Goal: Complete application form: Complete application form

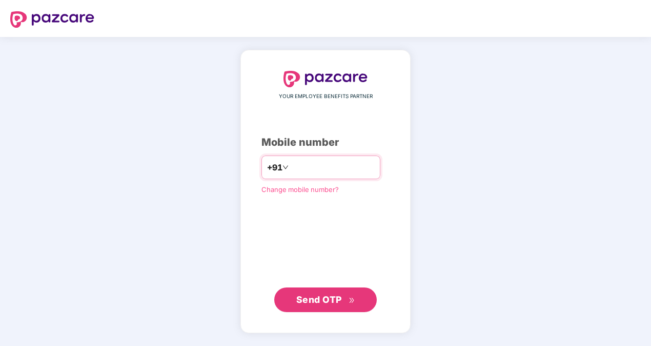
click at [305, 159] on input "number" at bounding box center [333, 167] width 84 height 16
click at [291, 167] on input "**********" at bounding box center [333, 167] width 84 height 16
type input "**********"
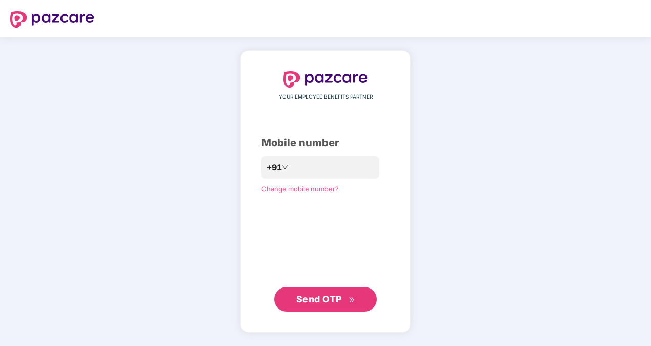
click at [323, 297] on span "Send OTP" at bounding box center [319, 298] width 46 height 11
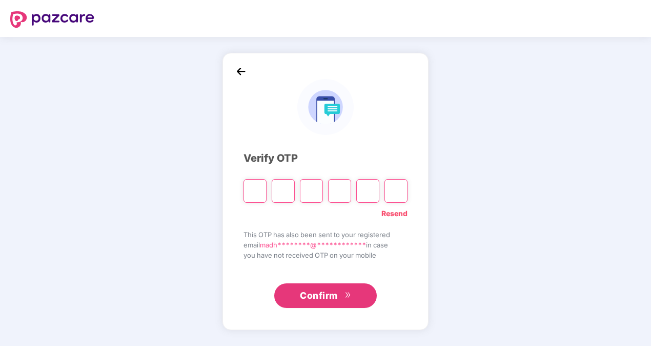
type input "*"
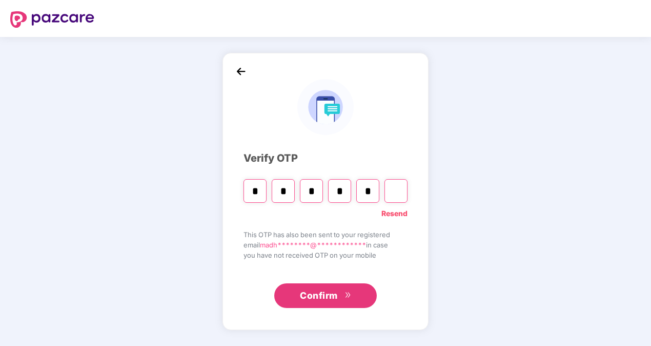
type input "*"
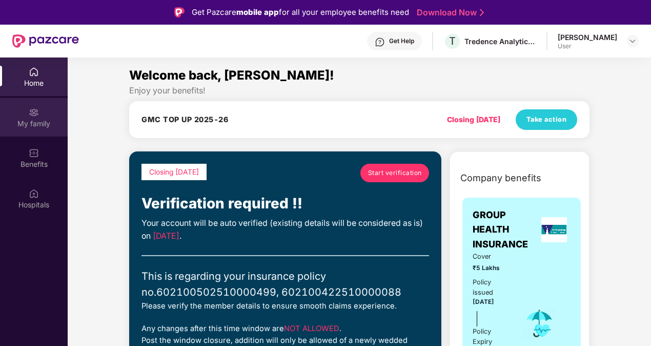
click at [25, 111] on div "My family" at bounding box center [34, 117] width 68 height 38
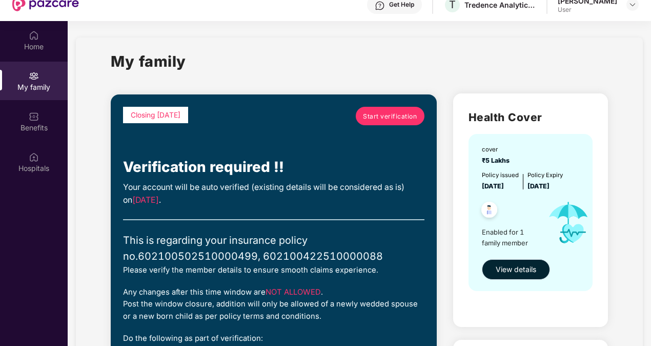
click at [525, 271] on span "View details" at bounding box center [516, 269] width 41 height 11
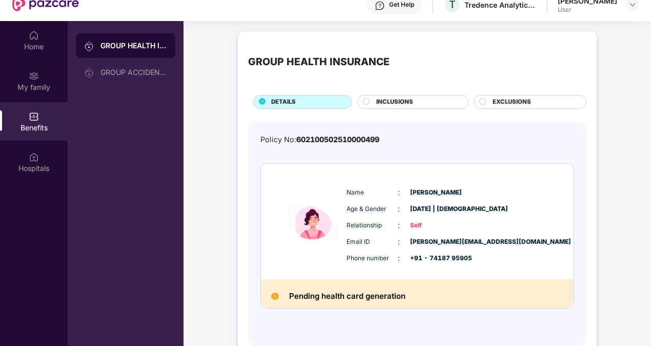
click at [374, 98] on div "INCLUSIONS" at bounding box center [417, 102] width 92 height 11
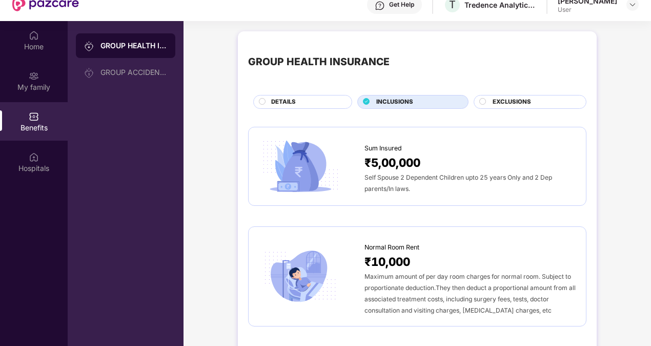
click at [278, 102] on span "DETAILS" at bounding box center [283, 101] width 25 height 9
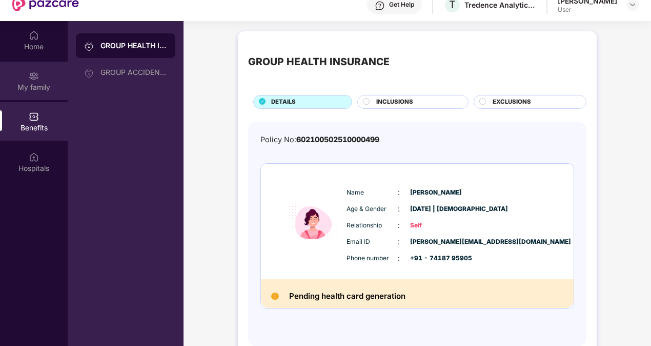
click at [42, 84] on div "My family" at bounding box center [34, 87] width 68 height 10
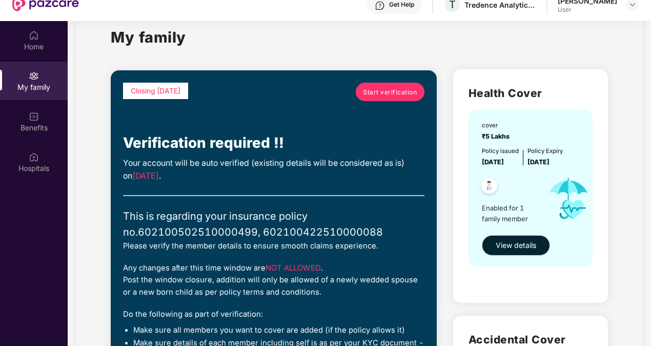
scroll to position [6, 0]
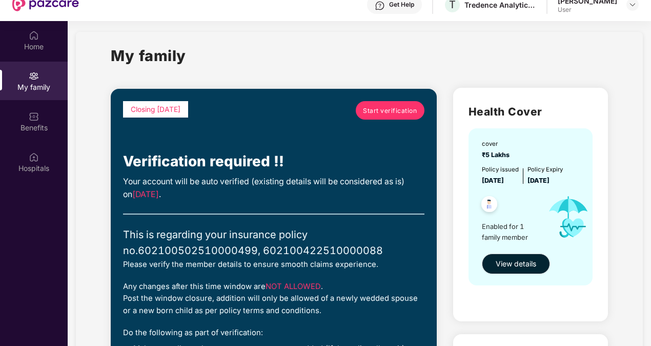
click at [383, 105] on link "Start verification" at bounding box center [390, 110] width 69 height 18
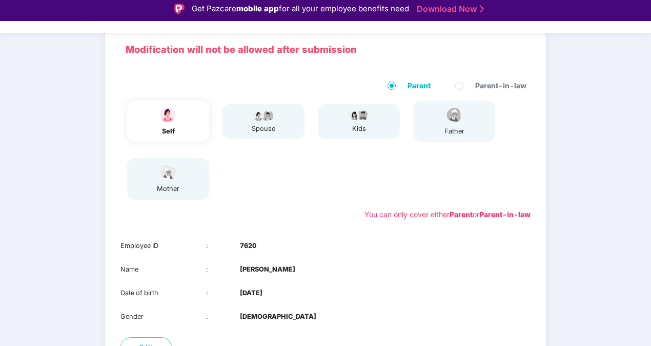
scroll to position [144, 0]
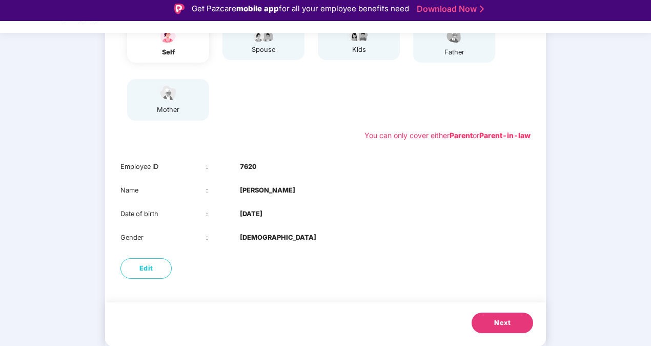
click at [487, 324] on button "Next" at bounding box center [503, 322] width 62 height 21
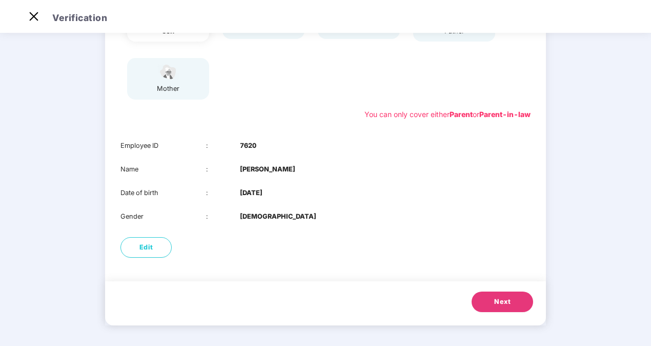
scroll to position [63, 0]
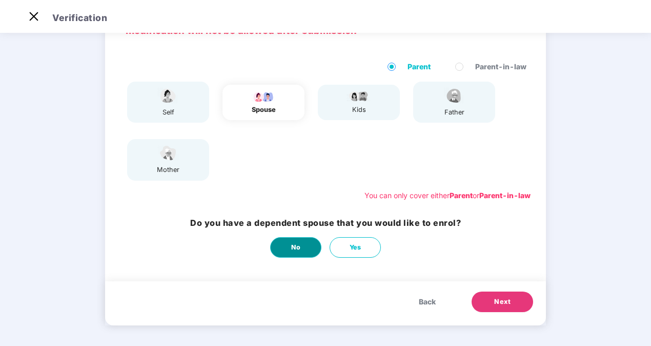
click at [295, 243] on span "No" at bounding box center [296, 247] width 10 height 10
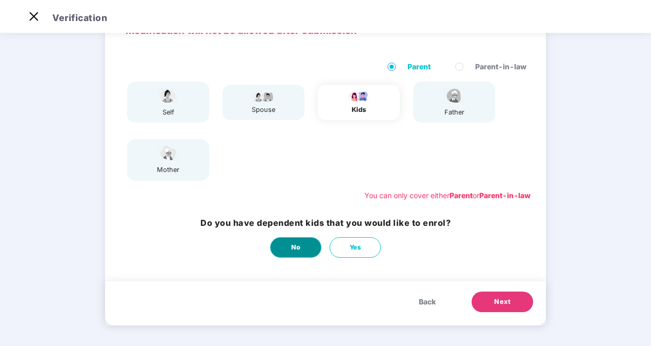
scroll to position [0, 0]
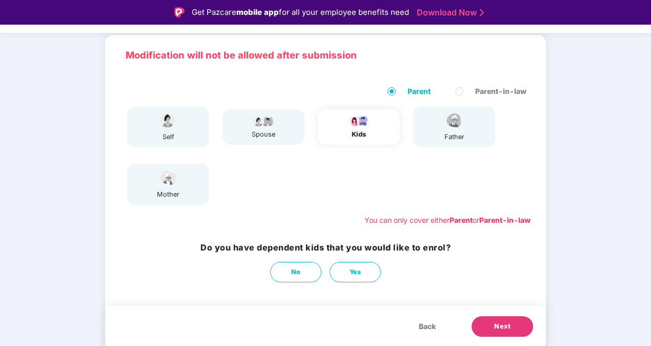
click at [286, 261] on div "Do you have dependent kids that you would like to enrol? No Yes" at bounding box center [326, 261] width 250 height 41
click at [288, 267] on button "No" at bounding box center [295, 272] width 51 height 21
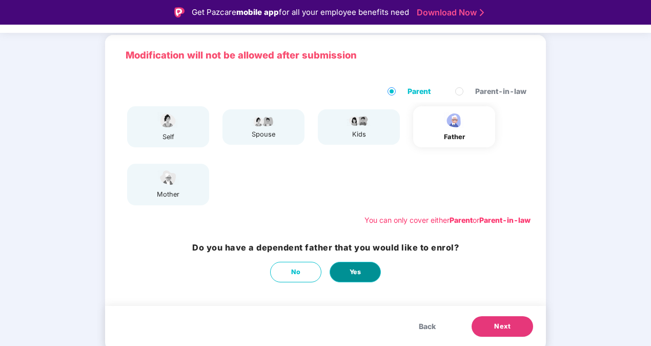
click at [364, 276] on button "Yes" at bounding box center [355, 272] width 51 height 21
select select "****"
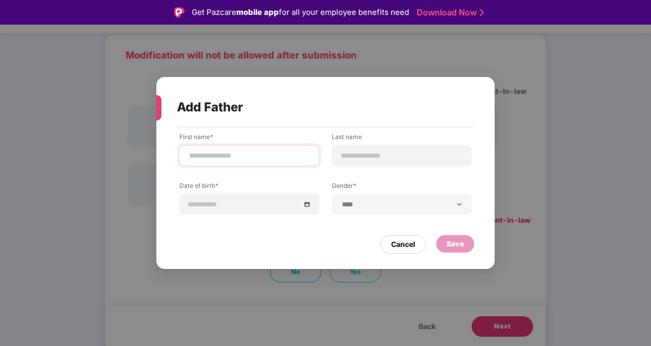
click at [235, 162] on div at bounding box center [250, 155] width 140 height 21
click at [235, 151] on input at bounding box center [249, 155] width 123 height 11
click at [374, 151] on input at bounding box center [402, 155] width 123 height 11
click at [264, 157] on input "**********" at bounding box center [249, 155] width 123 height 11
type input "**********"
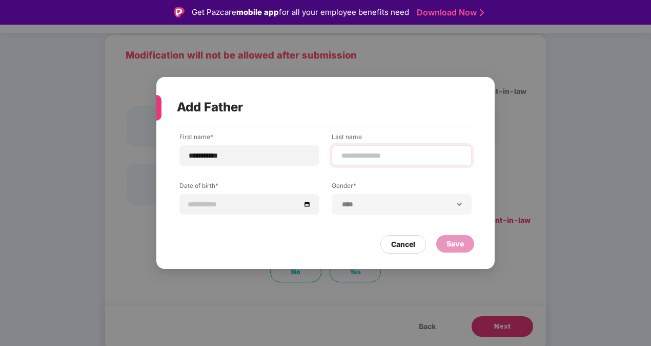
click at [405, 147] on div at bounding box center [402, 155] width 140 height 21
click at [361, 159] on input at bounding box center [402, 155] width 123 height 11
type input "*"
click at [267, 209] on input at bounding box center [244, 203] width 112 height 11
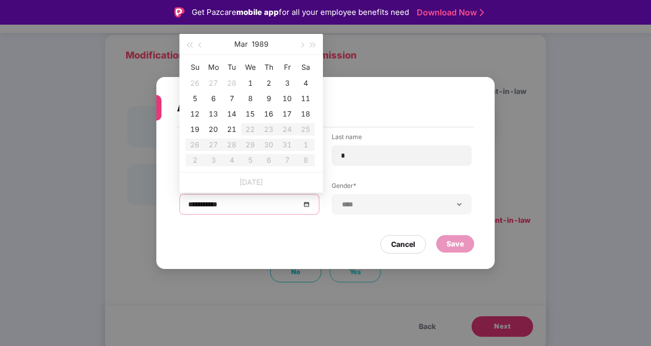
type input "**********"
click at [257, 42] on button "1989" at bounding box center [260, 44] width 17 height 21
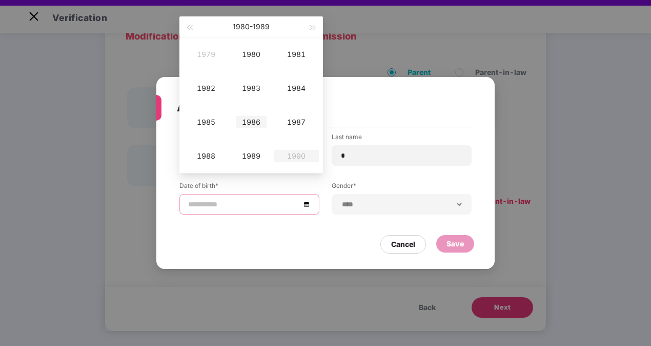
scroll to position [12, 0]
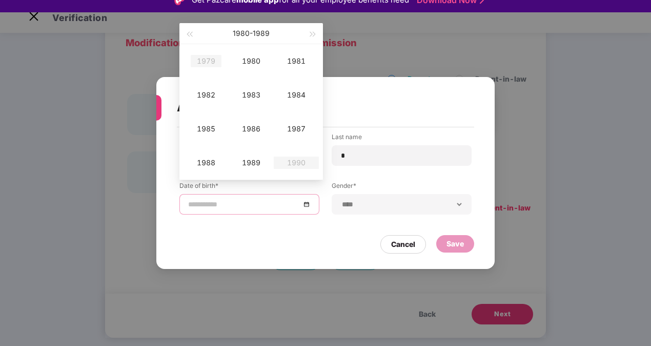
type input "**********"
click at [192, 35] on span "button" at bounding box center [189, 34] width 5 height 5
type input "**********"
click at [210, 165] on div "1968" at bounding box center [206, 162] width 31 height 12
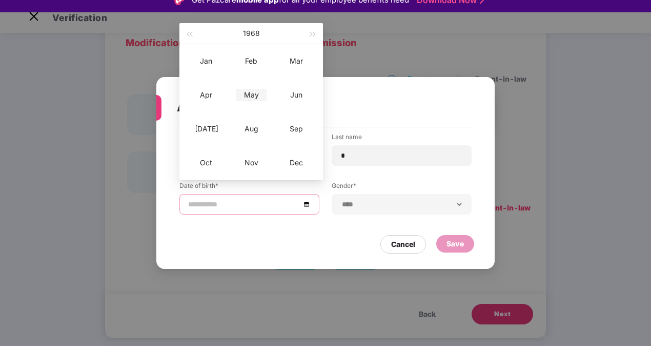
type input "**********"
click at [259, 97] on div "May" at bounding box center [251, 95] width 31 height 12
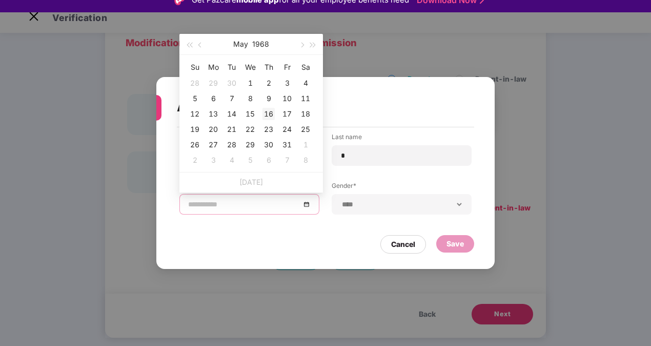
type input "**********"
click at [268, 116] on div "16" at bounding box center [269, 114] width 12 height 12
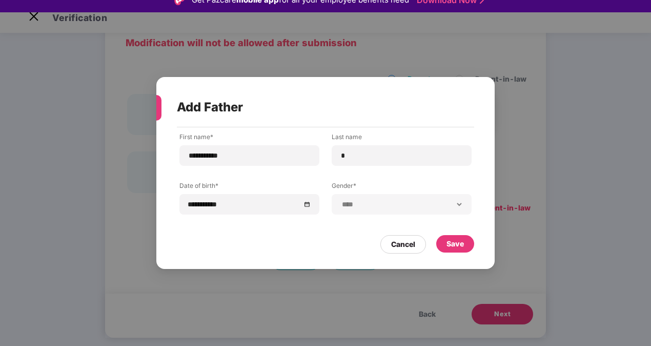
click at [379, 210] on div "**********" at bounding box center [402, 204] width 140 height 21
click at [461, 239] on div "Save" at bounding box center [455, 243] width 17 height 11
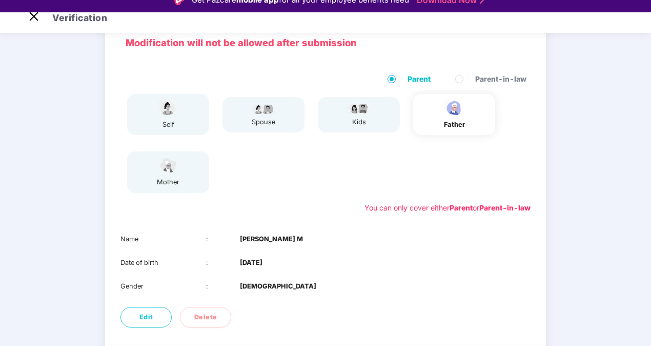
scroll to position [120, 0]
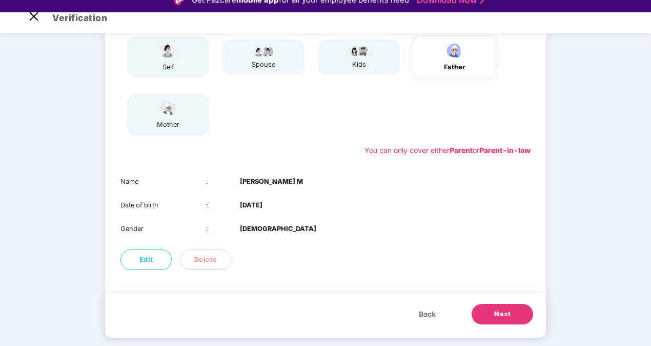
click at [503, 318] on span "Next" at bounding box center [502, 314] width 16 height 10
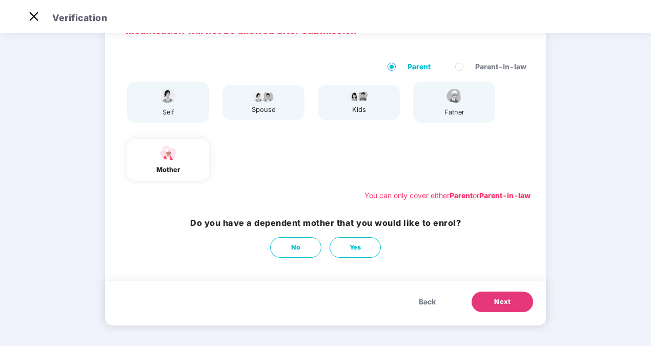
scroll to position [63, 0]
click at [346, 239] on button "Yes" at bounding box center [355, 247] width 51 height 21
select select "******"
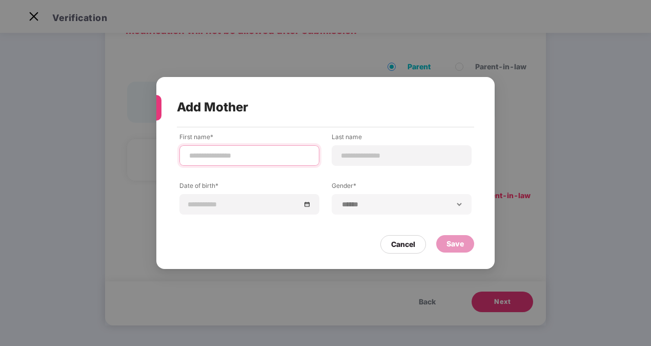
click at [237, 160] on input at bounding box center [249, 155] width 123 height 11
click at [237, 154] on input at bounding box center [249, 155] width 123 height 11
type input "**********"
click at [380, 147] on div at bounding box center [402, 155] width 140 height 21
click at [358, 157] on input at bounding box center [402, 155] width 123 height 11
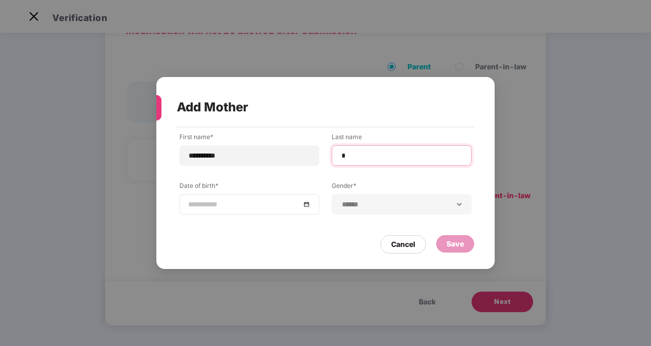
type input "*"
click at [240, 207] on input at bounding box center [244, 203] width 112 height 11
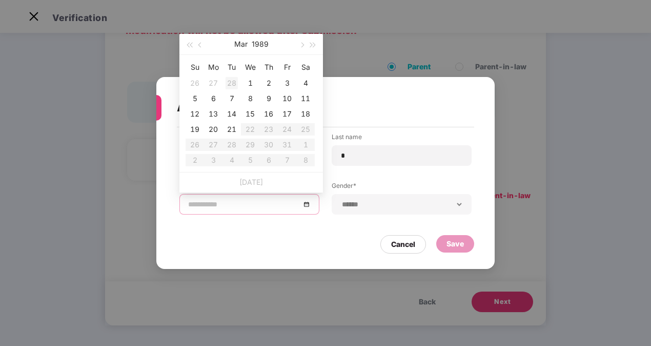
type input "**********"
click at [198, 45] on button "button" at bounding box center [200, 44] width 11 height 21
click at [192, 44] on span "button" at bounding box center [189, 45] width 5 height 5
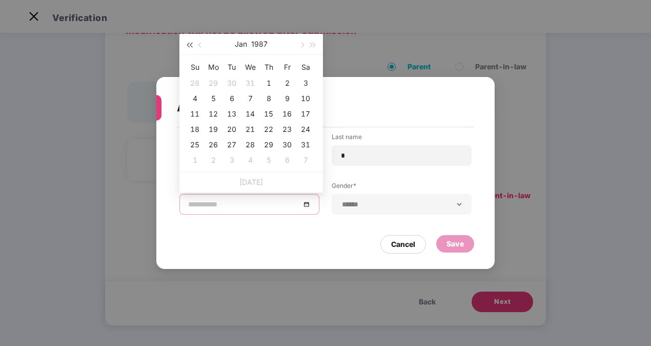
click at [192, 44] on span "button" at bounding box center [189, 45] width 5 height 5
click at [254, 37] on button "1986" at bounding box center [259, 44] width 17 height 21
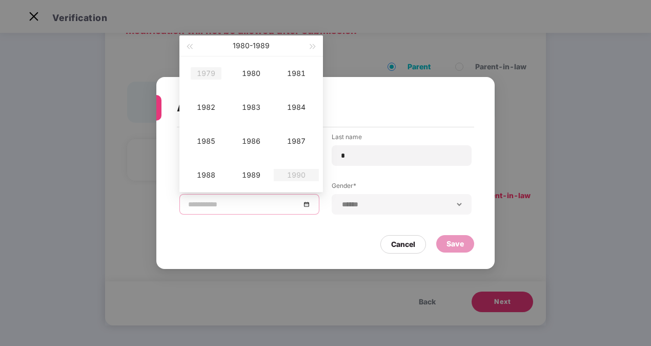
type input "**********"
click at [190, 44] on span "button" at bounding box center [189, 46] width 5 height 5
type input "**********"
click at [212, 137] on div "1975" at bounding box center [206, 141] width 31 height 12
type input "**********"
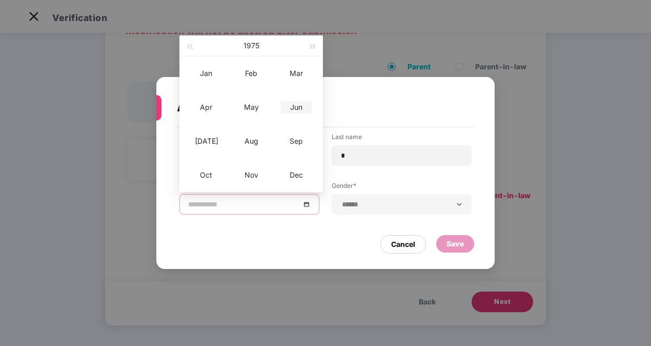
click at [296, 106] on div "Jun" at bounding box center [296, 107] width 31 height 12
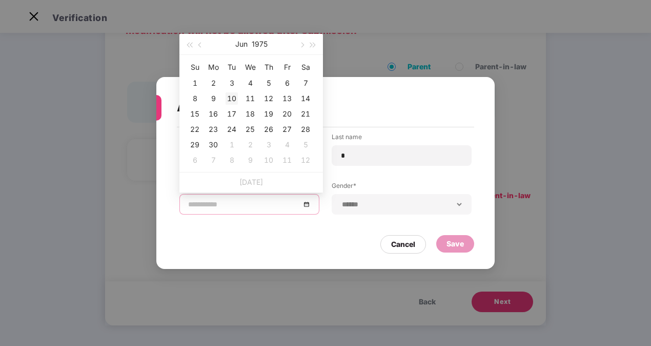
type input "**********"
click at [235, 102] on div "10" at bounding box center [232, 98] width 12 height 12
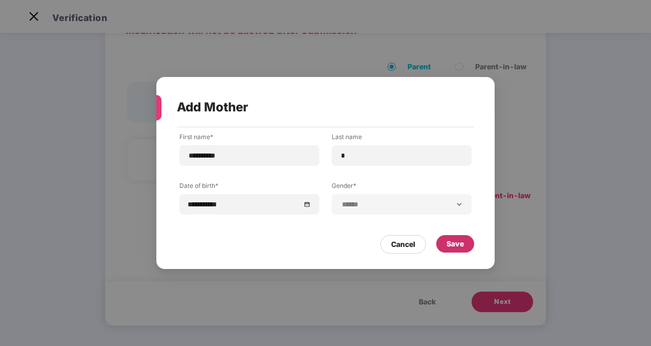
click at [451, 243] on div "Save" at bounding box center [455, 243] width 17 height 11
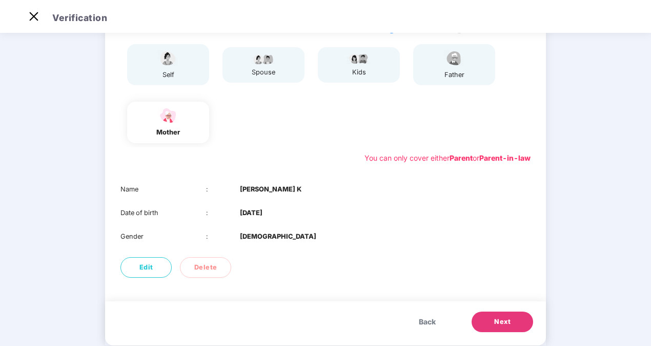
scroll to position [104, 0]
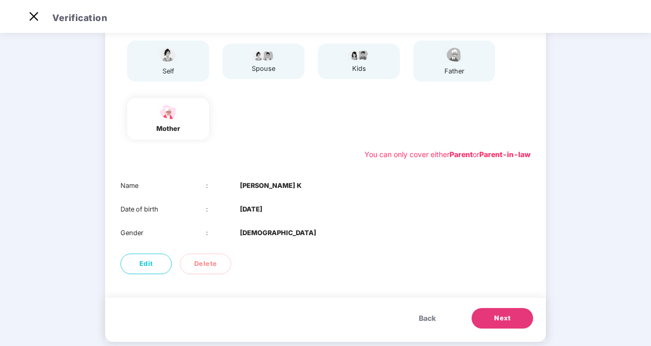
click at [508, 314] on span "Next" at bounding box center [502, 318] width 16 height 10
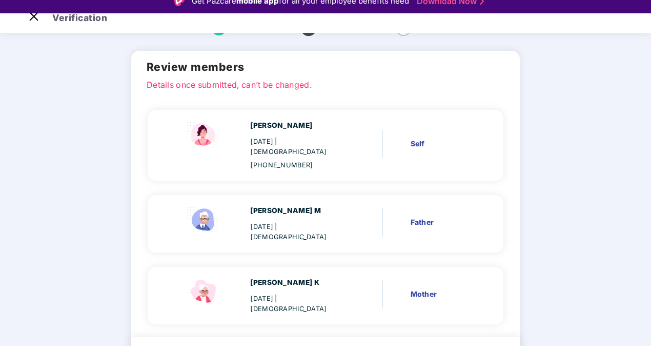
scroll to position [76, 0]
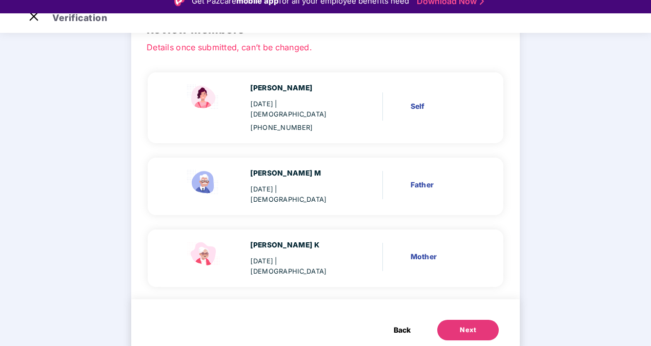
click at [461, 320] on button "Next" at bounding box center [468, 330] width 62 height 21
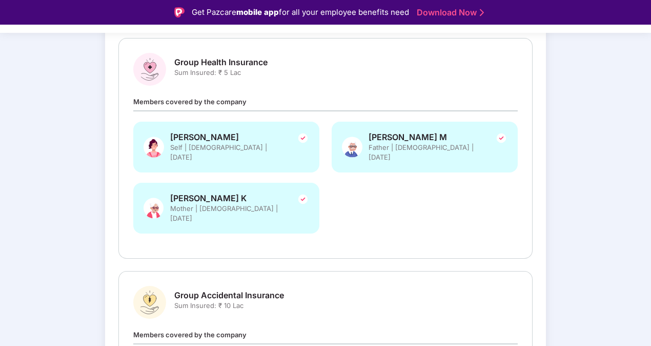
scroll to position [251, 0]
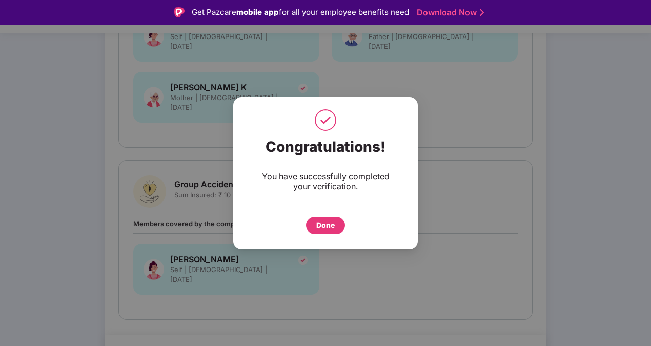
click at [324, 223] on div "Done" at bounding box center [325, 225] width 18 height 11
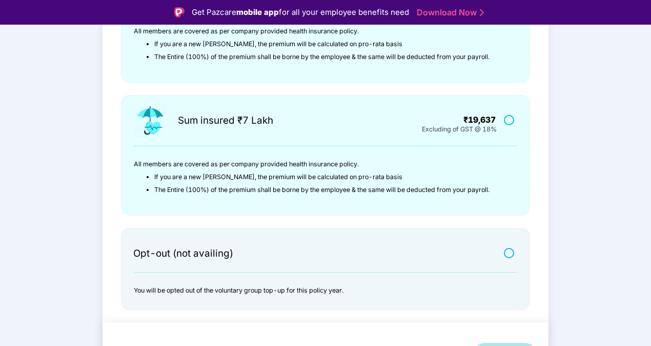
scroll to position [329, 0]
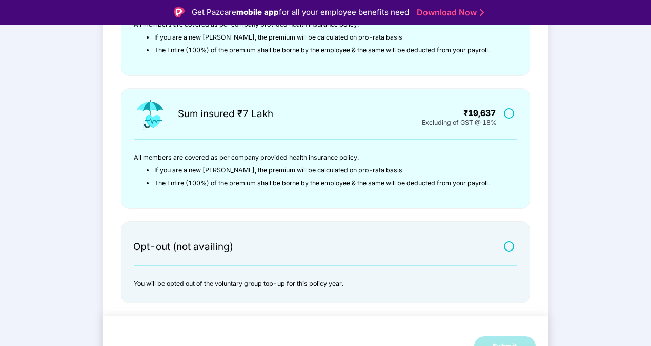
click at [508, 244] on label at bounding box center [510, 246] width 13 height 9
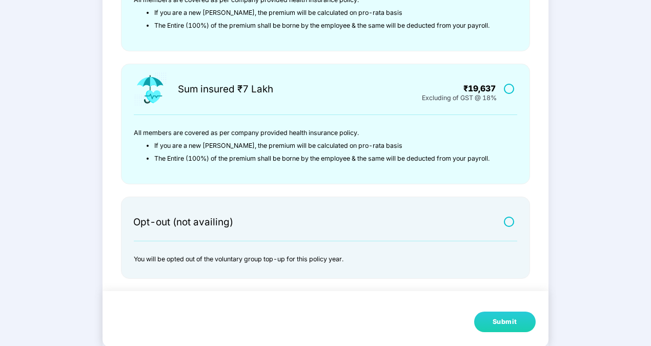
click at [514, 316] on div "Submit" at bounding box center [505, 321] width 25 height 10
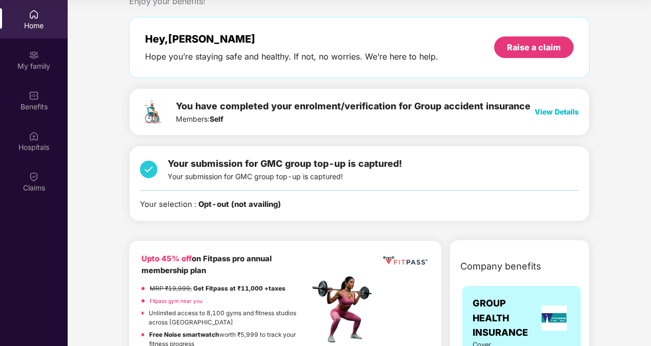
scroll to position [52, 0]
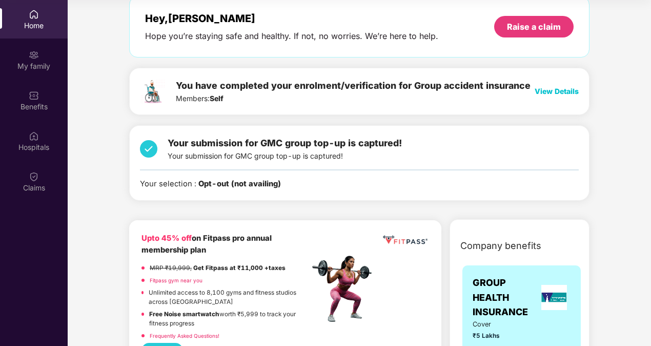
click at [560, 90] on span "View Details" at bounding box center [557, 91] width 44 height 9
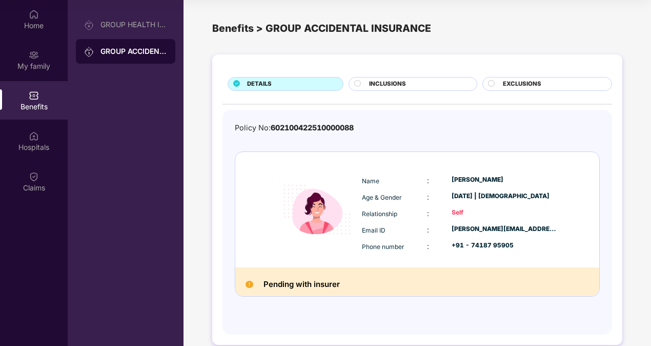
scroll to position [13, 0]
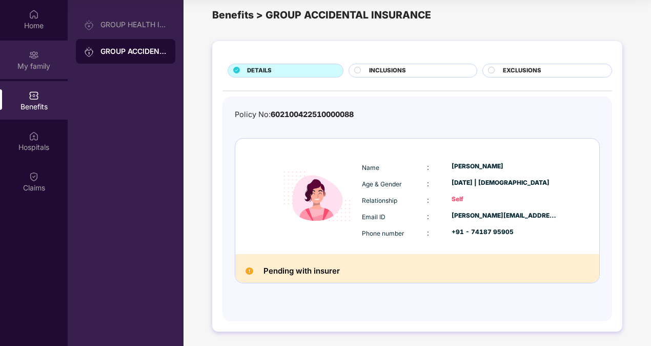
click at [31, 50] on img at bounding box center [34, 55] width 10 height 10
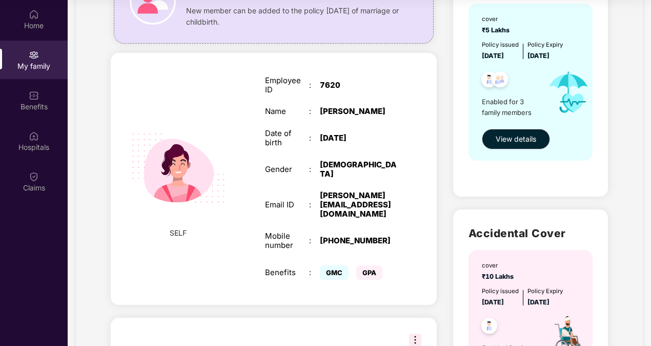
scroll to position [108, 0]
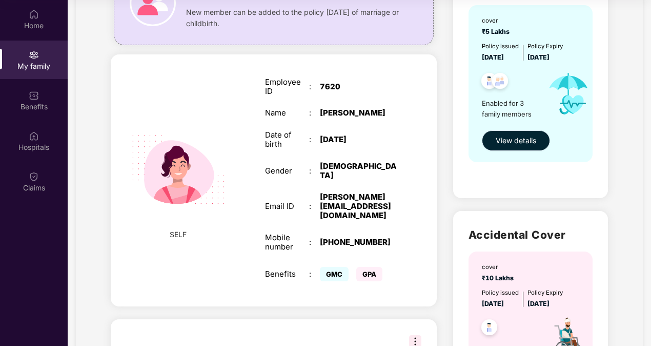
click at [522, 137] on span "View details" at bounding box center [516, 140] width 41 height 11
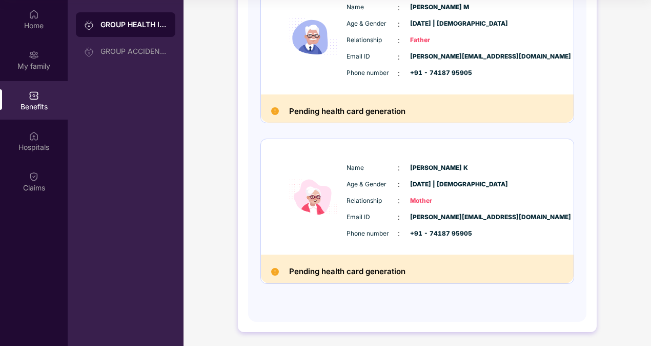
scroll to position [0, 0]
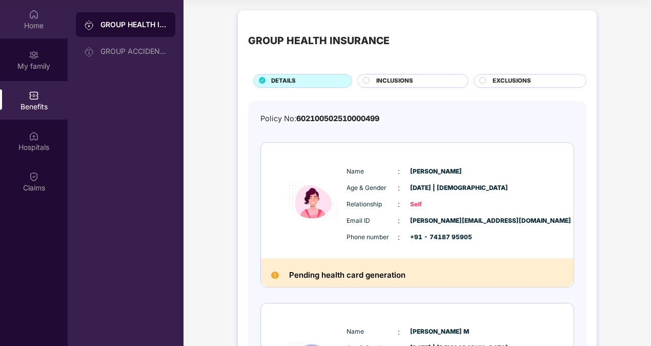
click at [36, 29] on div "Home" at bounding box center [34, 26] width 68 height 10
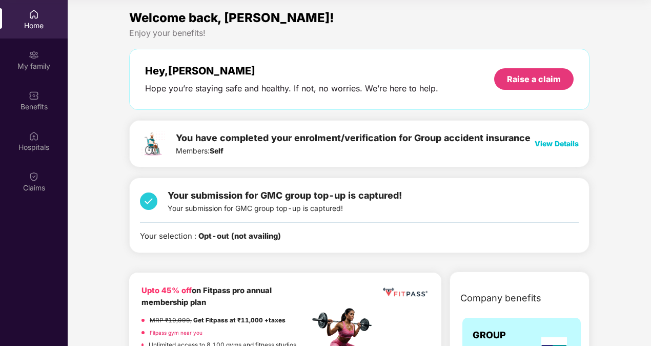
click at [555, 146] on span "View Details" at bounding box center [557, 143] width 44 height 9
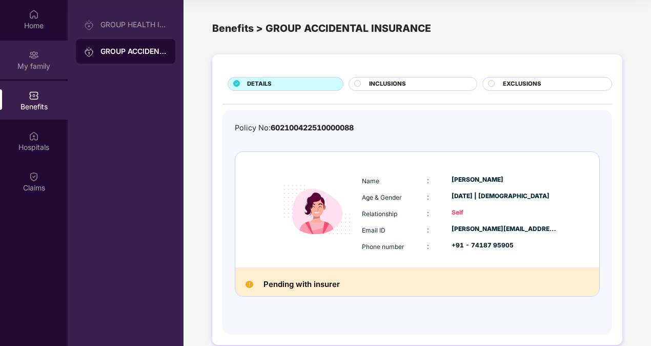
click at [43, 78] on div "My family" at bounding box center [34, 60] width 68 height 38
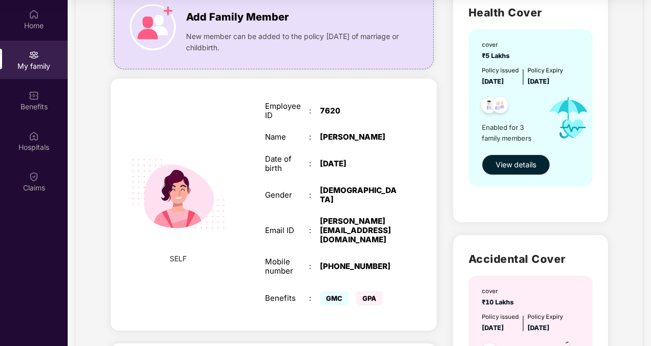
scroll to position [83, 0]
click at [98, 73] on div "My family Add Family Member New member can be added to the policy [DATE] of mar…" at bounding box center [359, 317] width 567 height 769
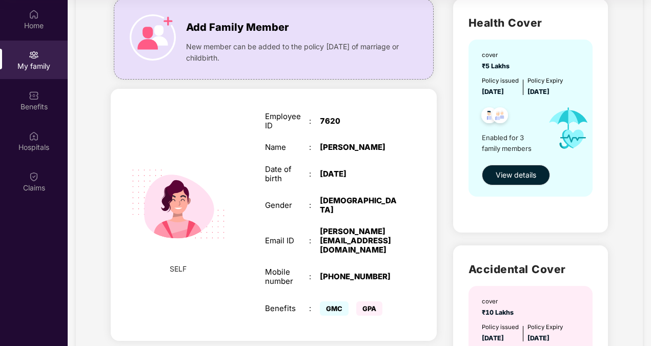
scroll to position [69, 0]
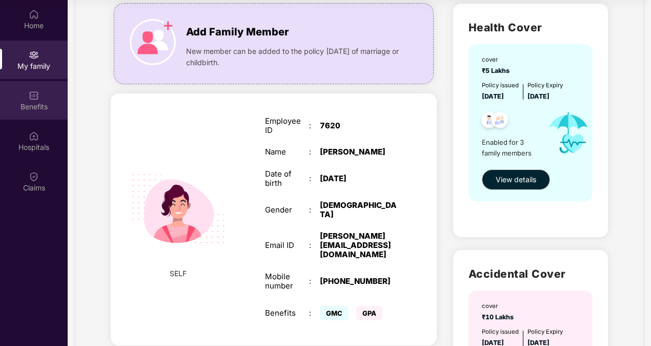
click at [43, 102] on div "Benefits" at bounding box center [34, 107] width 68 height 10
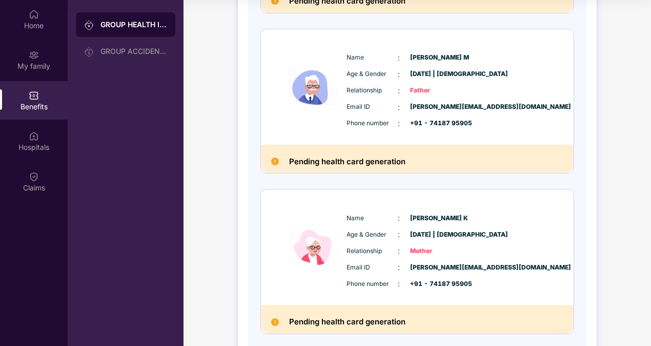
scroll to position [324, 0]
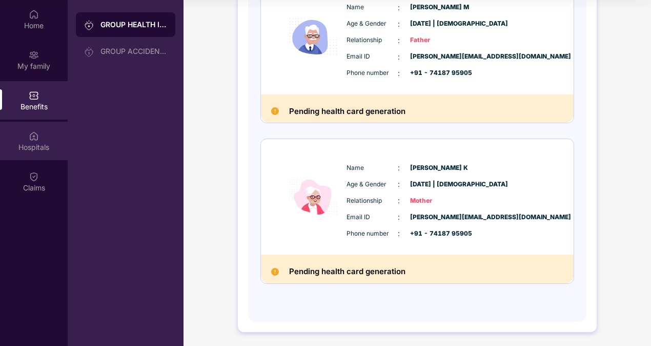
click at [43, 141] on div "Hospitals" at bounding box center [34, 141] width 68 height 38
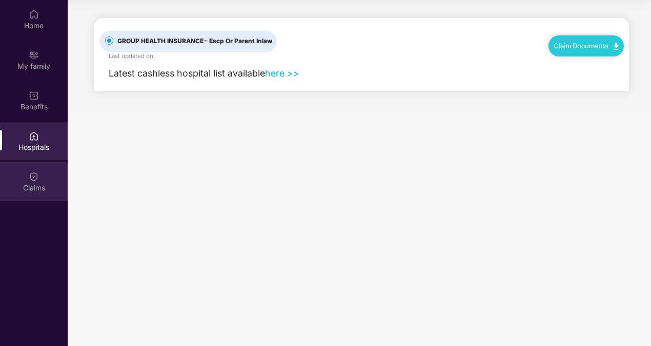
click at [28, 186] on div "Claims" at bounding box center [34, 188] width 68 height 10
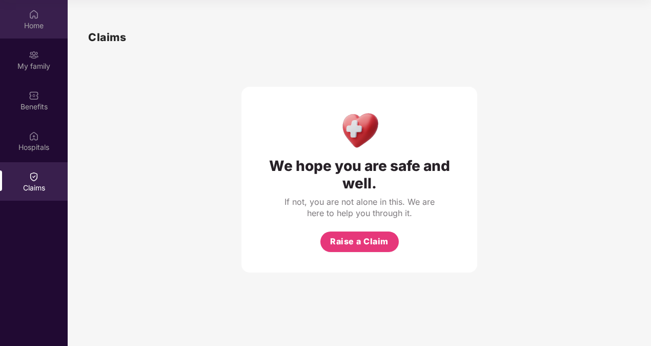
click at [39, 21] on div "Home" at bounding box center [34, 26] width 68 height 10
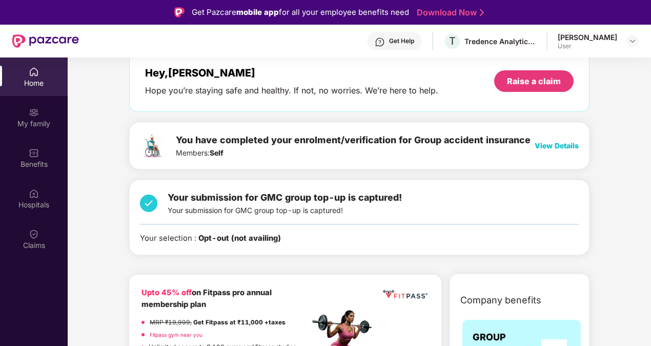
scroll to position [58, 0]
